Goal: Contribute content: Add original content to the website for others to see

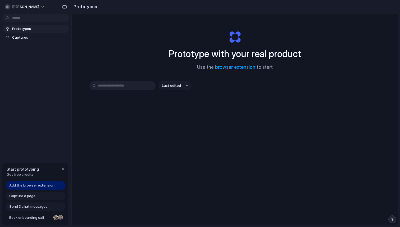
click at [48, 184] on span "Add the browser extension" at bounding box center [31, 185] width 45 height 5
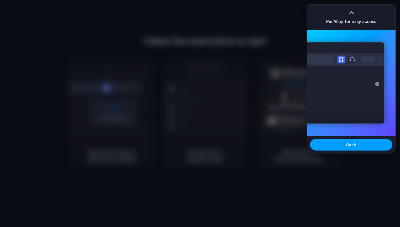
click at [347, 149] on button "Got it" at bounding box center [351, 145] width 82 height 12
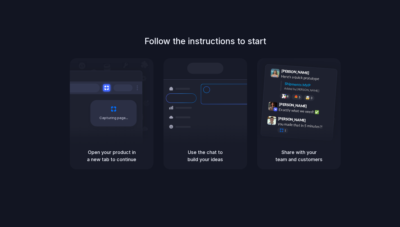
click at [359, 49] on div "Follow the instructions to start Capturing page Open your product in a new tab …" at bounding box center [205, 102] width 400 height 134
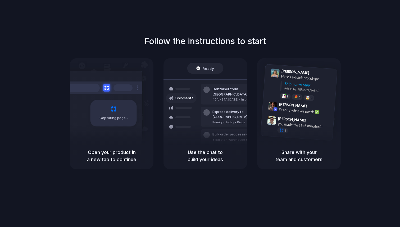
click at [289, 154] on h5 "Share with your team and customers" at bounding box center [299, 156] width 71 height 14
click at [158, 157] on div "Capturing page Open your product in a new tab to continue Ready Shipments Conta…" at bounding box center [205, 113] width 271 height 111
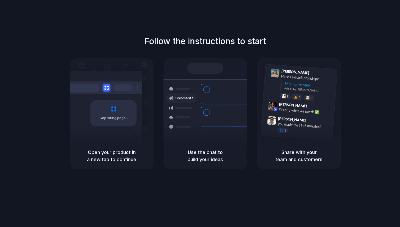
click at [350, 35] on div "Follow the instructions to start Capturing page Open your product in a new tab …" at bounding box center [205, 119] width 411 height 238
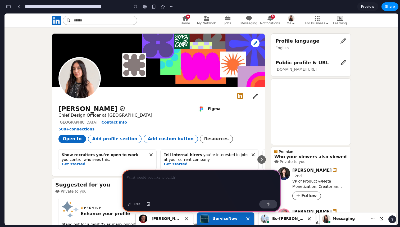
click at [146, 177] on p at bounding box center [201, 177] width 149 height 6
click at [288, 218] on h2 "Bo-[PERSON_NAME]" at bounding box center [288, 218] width 34 height 5
click at [289, 219] on h2 "Bo-[PERSON_NAME]" at bounding box center [288, 218] width 34 height 5
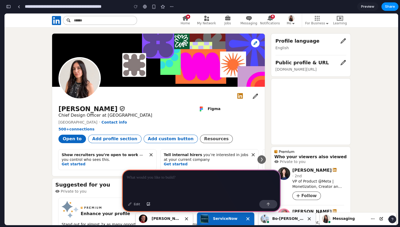
click at [280, 214] on div "Status is online Bo-[PERSON_NAME]" at bounding box center [283, 219] width 44 height 11
click at [159, 181] on div at bounding box center [201, 184] width 159 height 28
click at [101, 140] on span "Add profile section" at bounding box center [114, 138] width 45 height 5
click at [68, 138] on button "Open to" at bounding box center [72, 139] width 28 height 8
click at [154, 138] on span "Add custom button" at bounding box center [171, 138] width 46 height 5
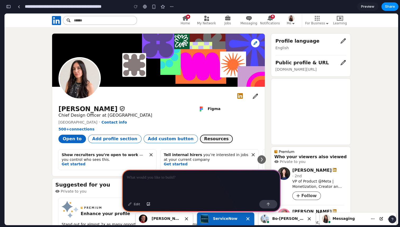
click at [204, 138] on span "Resources" at bounding box center [216, 138] width 25 height 5
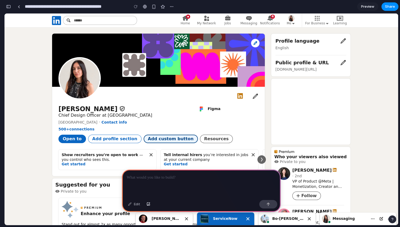
click at [153, 139] on span "Add custom button" at bounding box center [171, 138] width 46 height 5
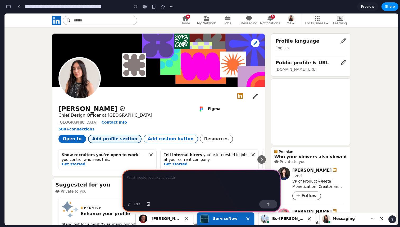
click at [106, 137] on span "Add profile section" at bounding box center [114, 138] width 45 height 5
click at [65, 139] on button "Open to" at bounding box center [72, 139] width 28 height 8
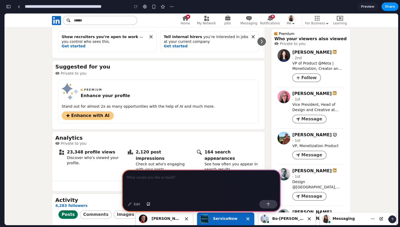
scroll to position [120, 0]
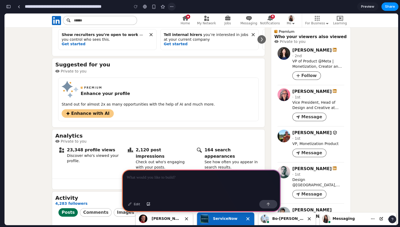
click at [171, 6] on div "button" at bounding box center [172, 6] width 4 height 4
click at [171, 6] on div "Duplicate Delete" at bounding box center [200, 113] width 400 height 227
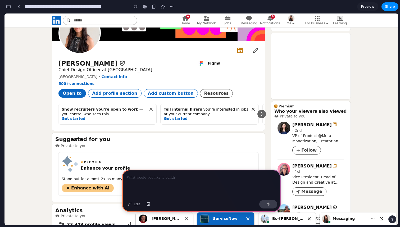
scroll to position [0, 0]
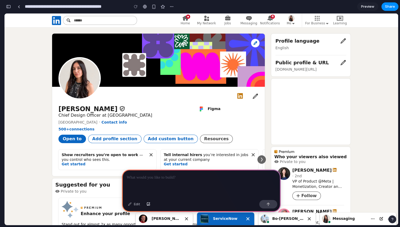
click at [151, 178] on p at bounding box center [201, 177] width 149 height 6
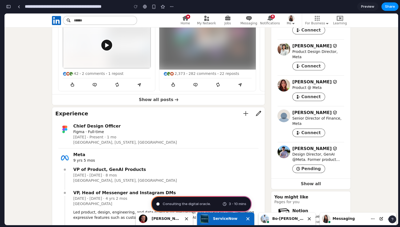
scroll to position [396, 0]
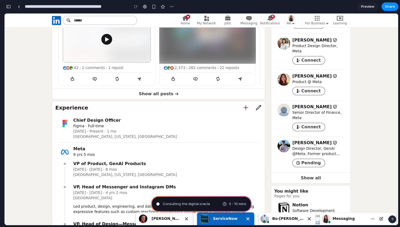
click at [310, 220] on div "1 connection works here" at bounding box center [322, 225] width 43 height 11
click at [325, 220] on div "1 connection works here" at bounding box center [322, 225] width 43 height 11
click at [314, 110] on span "Senior Director of Finance, Meta" at bounding box center [316, 115] width 49 height 10
type input "**********"
